Goal: Task Accomplishment & Management: Manage account settings

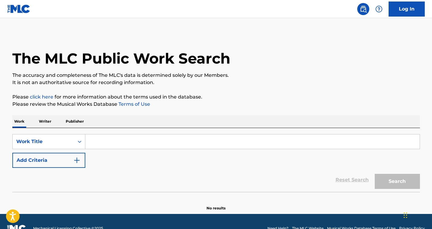
click at [105, 143] on input "Search Form" at bounding box center [252, 141] width 334 height 14
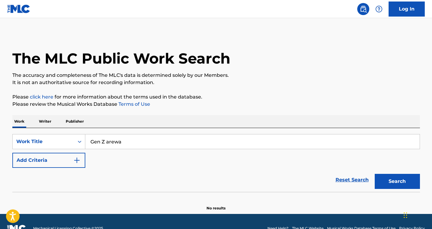
type input "Gen Z arewa"
click at [375, 174] on button "Search" at bounding box center [397, 181] width 45 height 15
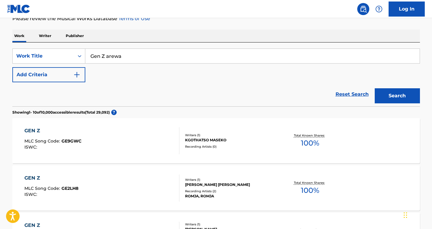
scroll to position [55, 0]
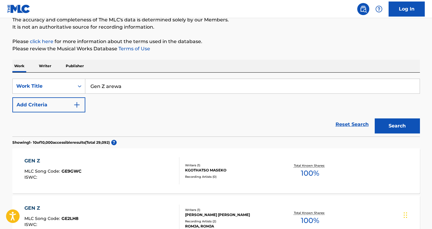
click at [68, 106] on button "Add Criteria" at bounding box center [48, 104] width 73 height 15
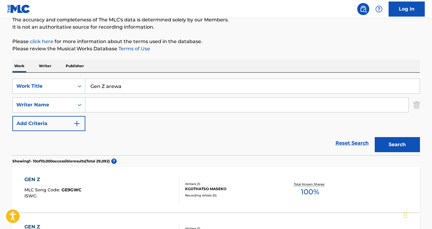
click at [102, 108] on input "Search Form" at bounding box center [246, 105] width 323 height 14
type input "justice"
click at [375, 137] on button "Search" at bounding box center [397, 144] width 45 height 15
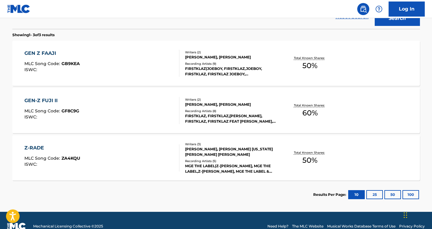
scroll to position [194, 0]
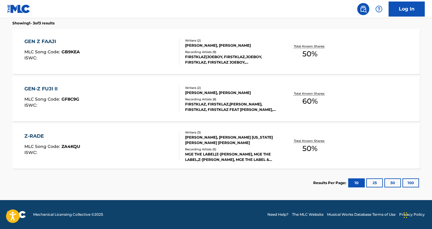
click at [373, 183] on button "25" at bounding box center [374, 182] width 17 height 9
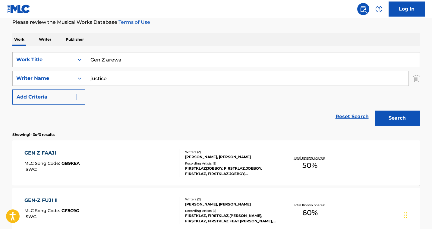
scroll to position [72, 0]
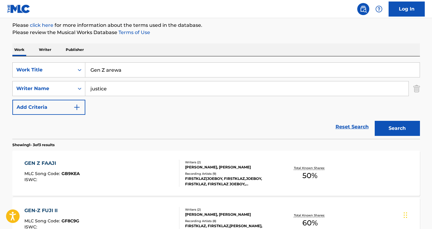
drag, startPoint x: 114, startPoint y: 90, endPoint x: 85, endPoint y: 87, distance: 28.7
click at [85, 87] on input "justice" at bounding box center [246, 88] width 323 height 14
click at [55, 163] on div "GEN Z FAAJI" at bounding box center [51, 163] width 55 height 7
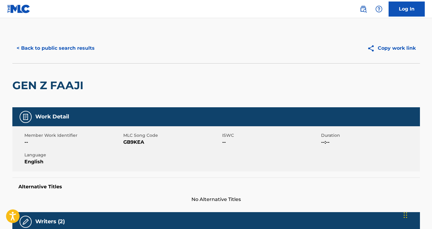
click at [29, 49] on button "< Back to public search results" at bounding box center [55, 48] width 87 height 15
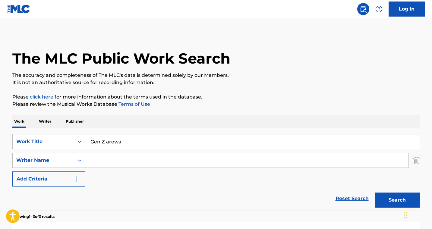
scroll to position [72, 0]
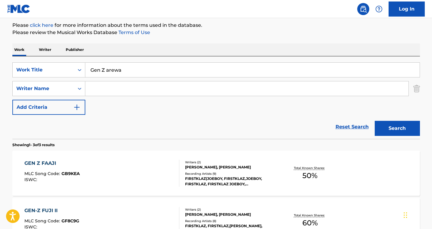
click at [106, 69] on input "Gen Z arewa" at bounding box center [252, 70] width 334 height 14
click at [106, 83] on input "Search Form" at bounding box center [246, 88] width 323 height 14
type input "justice"
drag, startPoint x: 106, startPoint y: 71, endPoint x: 81, endPoint y: 71, distance: 25.3
click at [81, 71] on div "SearchWithCriteriae5cefc10-4a59-4ad0-9c92-d08928a8b5ac Work Title Gen Z arewa" at bounding box center [216, 69] width 408 height 15
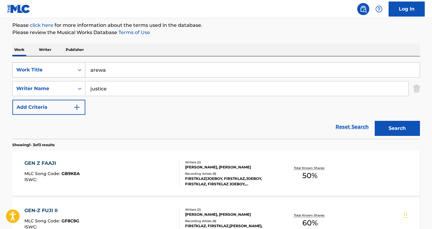
click at [375, 121] on button "Search" at bounding box center [397, 128] width 45 height 15
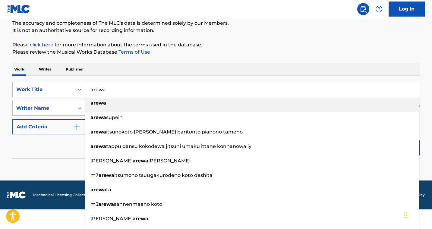
scroll to position [33, 0]
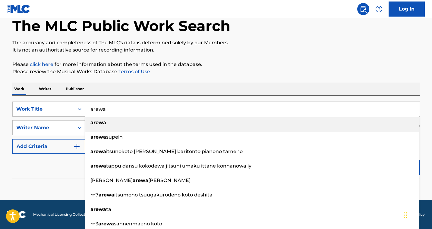
click at [69, 151] on form "SearchWithCriteriae5cefc10-4a59-4ad0-9c92-d08928a8b5ac Work Title arewa arewa a…" at bounding box center [216, 140] width 408 height 77
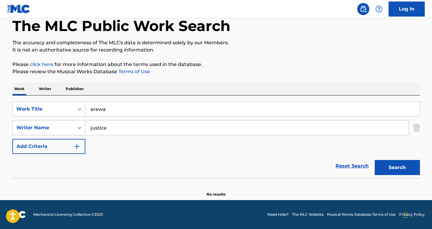
click at [126, 112] on input "arewa" at bounding box center [252, 109] width 334 height 14
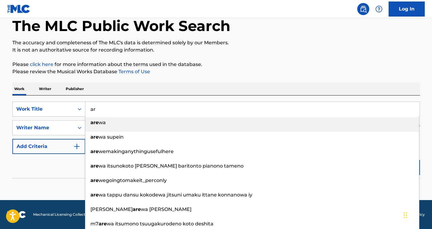
type input "a"
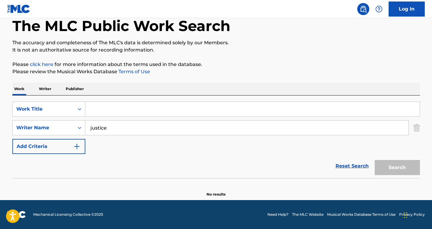
click at [140, 128] on input "justice" at bounding box center [246, 128] width 323 height 14
drag, startPoint x: 140, startPoint y: 128, endPoint x: 78, endPoint y: 125, distance: 61.6
click at [78, 125] on div "SearchWithCriteria948779f0-30b1-484f-9c68-bb21cd2e86ba Writer Name justice" at bounding box center [216, 127] width 408 height 15
click at [50, 90] on p "Writer" at bounding box center [45, 89] width 16 height 13
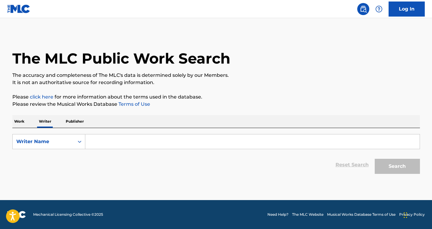
click at [77, 123] on p "Publisher" at bounding box center [75, 121] width 22 height 13
click at [114, 149] on div "Search Form" at bounding box center [252, 141] width 335 height 15
click at [112, 146] on input "Search Form" at bounding box center [252, 141] width 334 height 14
click at [394, 12] on link "Log In" at bounding box center [407, 9] width 36 height 15
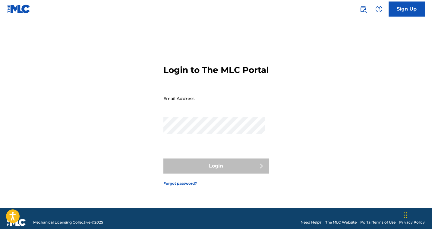
click at [220, 102] on input "Email Address" at bounding box center [214, 98] width 102 height 17
type input "[EMAIL_ADDRESS][DOMAIN_NAME]"
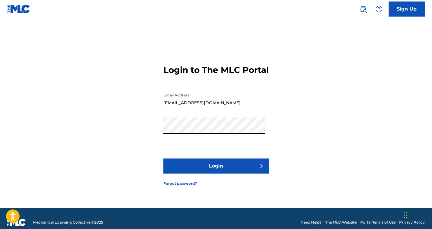
click at [222, 168] on button "Login" at bounding box center [215, 166] width 105 height 15
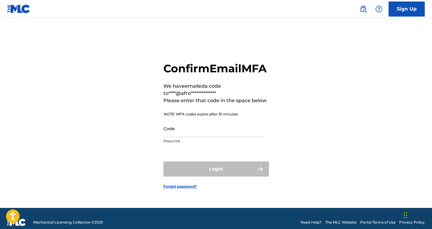
click at [213, 137] on input "Code" at bounding box center [214, 128] width 102 height 17
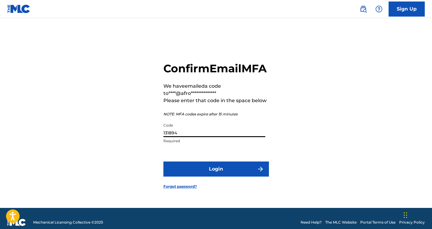
type input "131894"
click at [220, 176] on button "Login" at bounding box center [215, 169] width 105 height 15
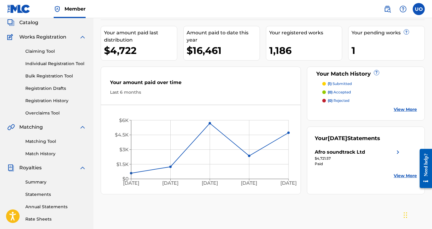
scroll to position [36, 0]
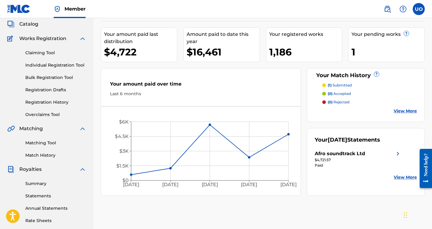
click at [43, 184] on link "Summary" at bounding box center [55, 184] width 61 height 6
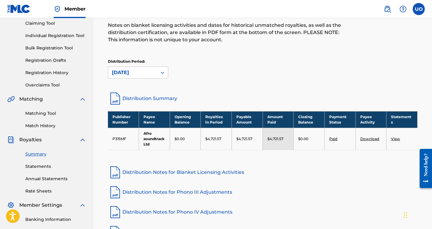
scroll to position [73, 0]
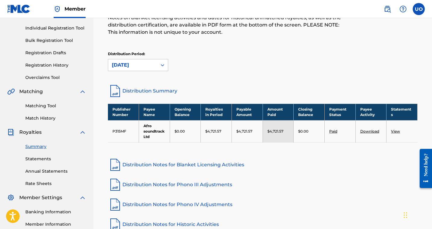
click at [150, 91] on link "Distribution Summary" at bounding box center [263, 91] width 310 height 14
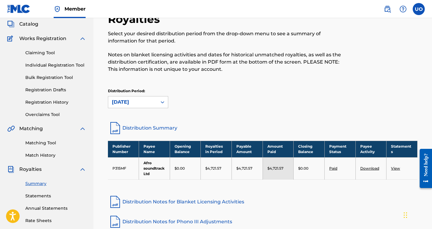
scroll to position [26, 0]
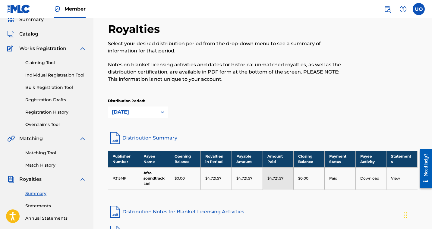
click at [56, 113] on link "Registration History" at bounding box center [55, 112] width 61 height 6
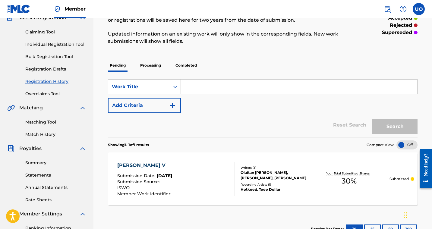
scroll to position [59, 0]
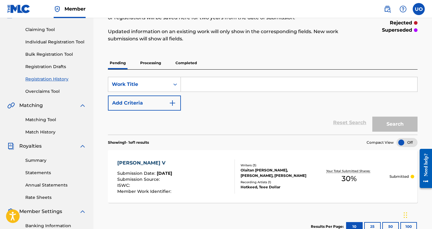
click at [185, 66] on p "Completed" at bounding box center [186, 63] width 25 height 13
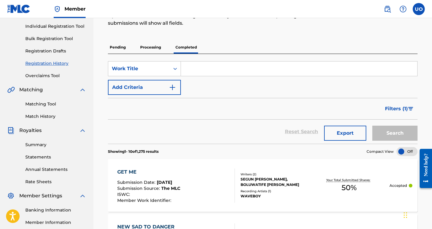
scroll to position [48, 0]
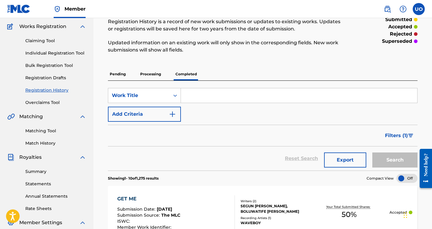
click at [155, 75] on p "Processing" at bounding box center [150, 74] width 24 height 13
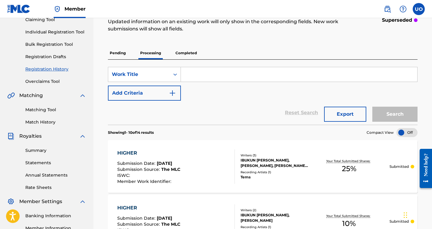
scroll to position [35, 0]
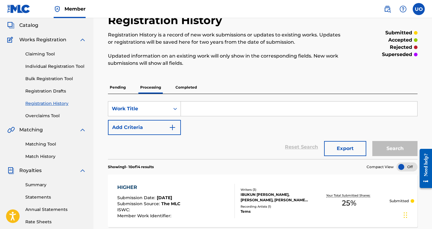
click at [191, 88] on p "Completed" at bounding box center [186, 87] width 25 height 13
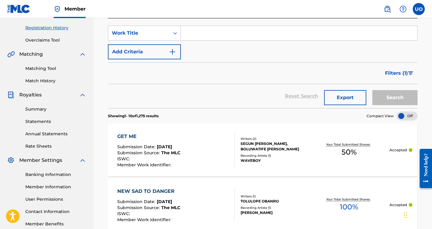
scroll to position [109, 0]
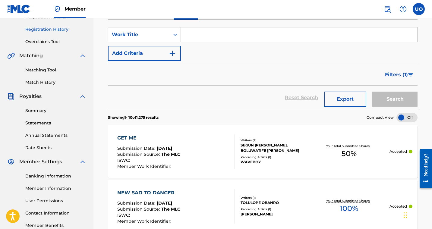
click at [398, 73] on span "Filters ( 1 )" at bounding box center [396, 74] width 23 height 7
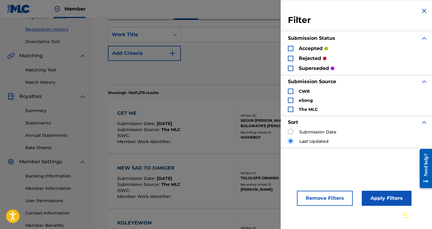
click at [423, 10] on img "Search Form" at bounding box center [423, 10] width 7 height 7
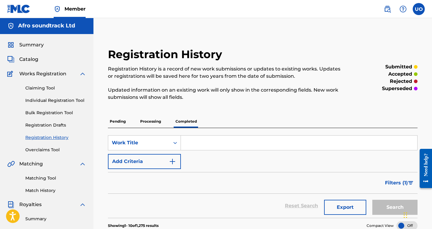
scroll to position [0, 0]
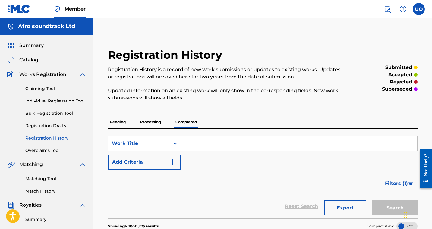
click at [37, 64] on div "Summary Catalog Works Registration Claiming Tool Individual Registration Tool B…" at bounding box center [46, 190] width 93 height 310
click at [33, 62] on span "Catalog" at bounding box center [28, 59] width 19 height 7
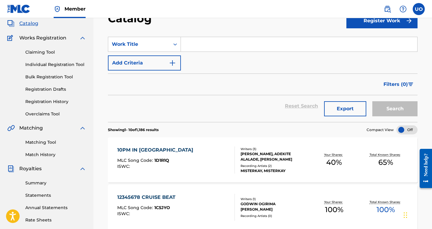
scroll to position [35, 0]
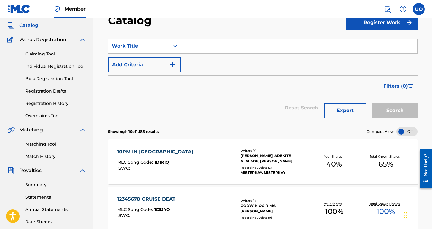
click at [45, 103] on link "Registration History" at bounding box center [55, 103] width 61 height 6
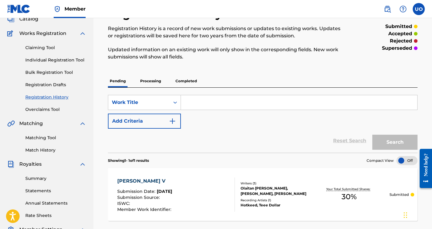
scroll to position [64, 0]
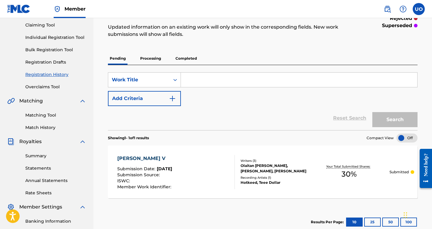
click at [142, 58] on p "Processing" at bounding box center [150, 58] width 24 height 13
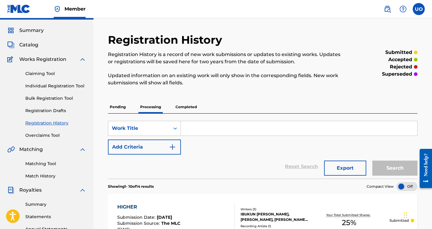
scroll to position [17, 0]
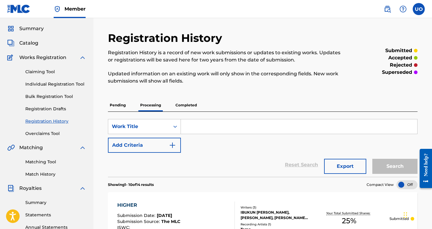
click at [110, 104] on p "Pending" at bounding box center [118, 105] width 20 height 13
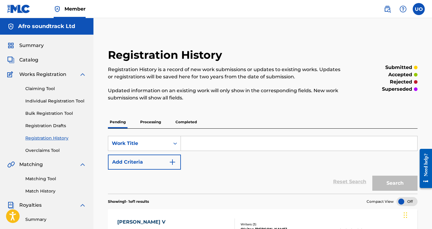
click at [38, 88] on link "Claiming Tool" at bounding box center [55, 89] width 61 height 6
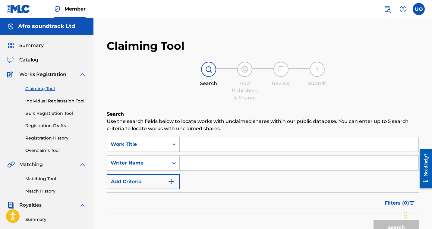
click at [202, 149] on input "Search Form" at bounding box center [299, 144] width 239 height 14
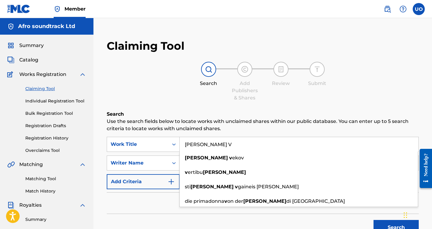
type input "[PERSON_NAME] V"
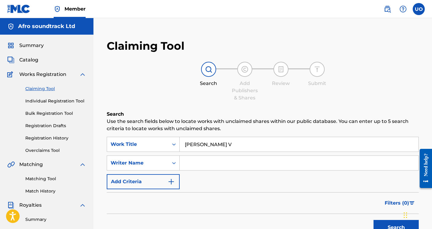
click at [165, 202] on div "Filters ( 0 )" at bounding box center [263, 203] width 312 height 22
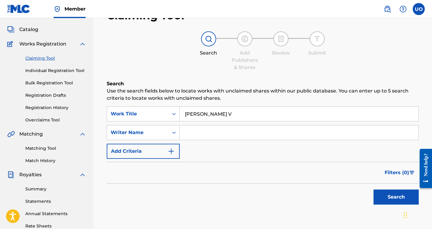
scroll to position [30, 0]
click at [239, 134] on input "Search Form" at bounding box center [299, 133] width 239 height 14
click at [373, 190] on button "Search" at bounding box center [395, 197] width 45 height 15
drag, startPoint x: 226, startPoint y: 131, endPoint x: 183, endPoint y: 132, distance: 43.7
click at [183, 132] on input "Oluwanifemi" at bounding box center [299, 133] width 239 height 14
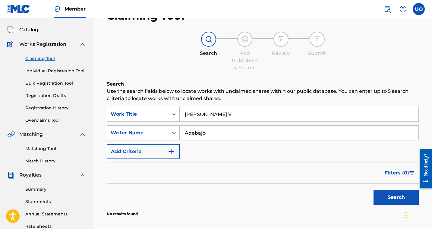
click at [373, 190] on button "Search" at bounding box center [395, 197] width 45 height 15
type input "Adebajo"
click at [373, 190] on button "Search" at bounding box center [395, 197] width 45 height 15
